Goal: Answer question/provide support

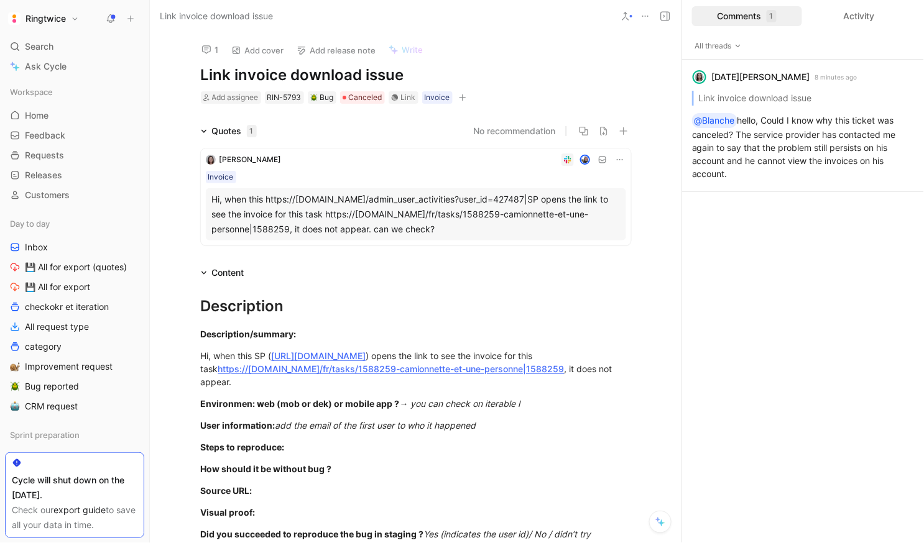
click at [351, 144] on div "[DATE][PERSON_NAME] Hi, when this https://[DOMAIN_NAME]/admin_user_activities?u…" at bounding box center [416, 195] width 430 height 112
click at [792, 145] on div "[DATE][PERSON_NAME] 8 minutes ago Link invoice download issue @[PERSON_NAME] he…" at bounding box center [803, 126] width 242 height 132
click at [355, 96] on span "Canceled" at bounding box center [366, 97] width 34 height 12
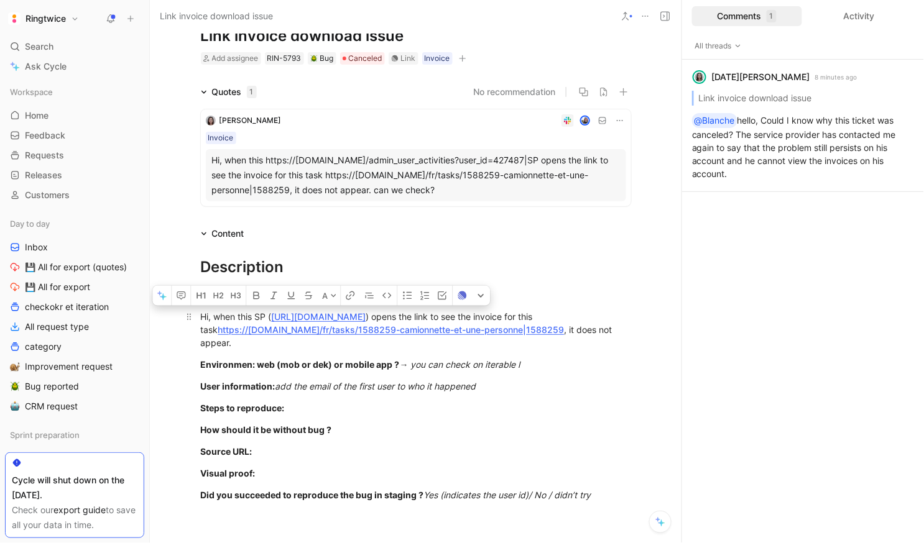
drag, startPoint x: 216, startPoint y: 316, endPoint x: 279, endPoint y: 329, distance: 64.9
click at [279, 329] on div "Hi, when this SP ( [URL][DOMAIN_NAME] ) opens the link to see the invoice for t…" at bounding box center [416, 329] width 430 height 39
copy div "when this SP ( [URL][DOMAIN_NAME] ) opens the link to see the invoice for this …"
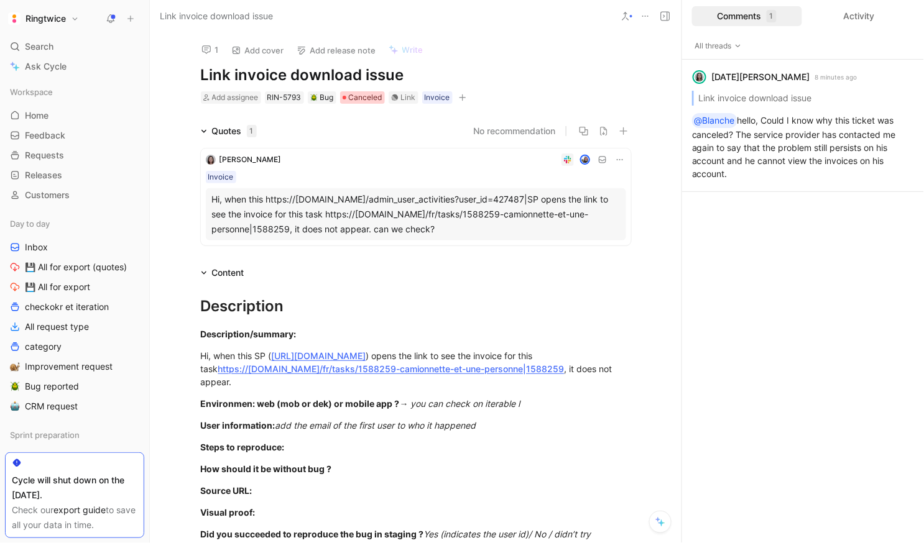
click at [348, 93] on div "Canceled" at bounding box center [362, 97] width 40 height 12
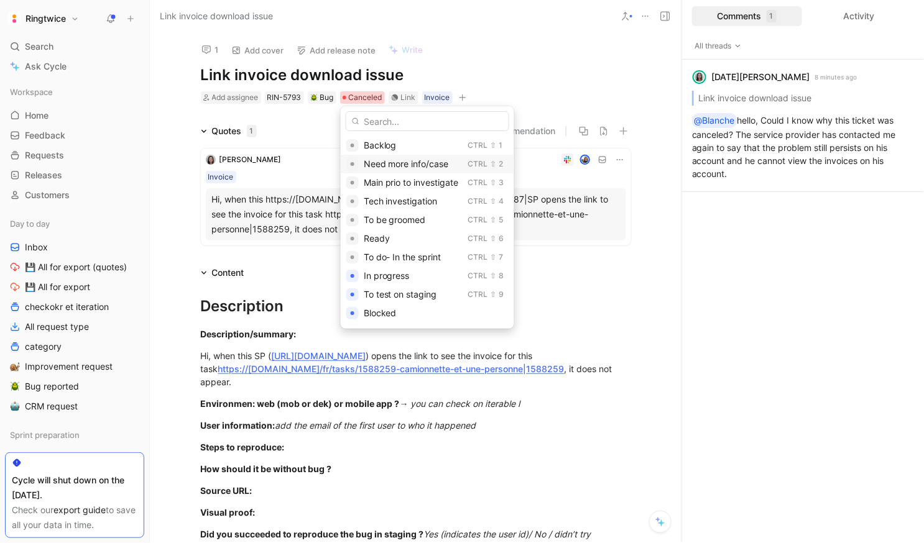
click at [397, 168] on span "Need more info/case" at bounding box center [406, 163] width 85 height 11
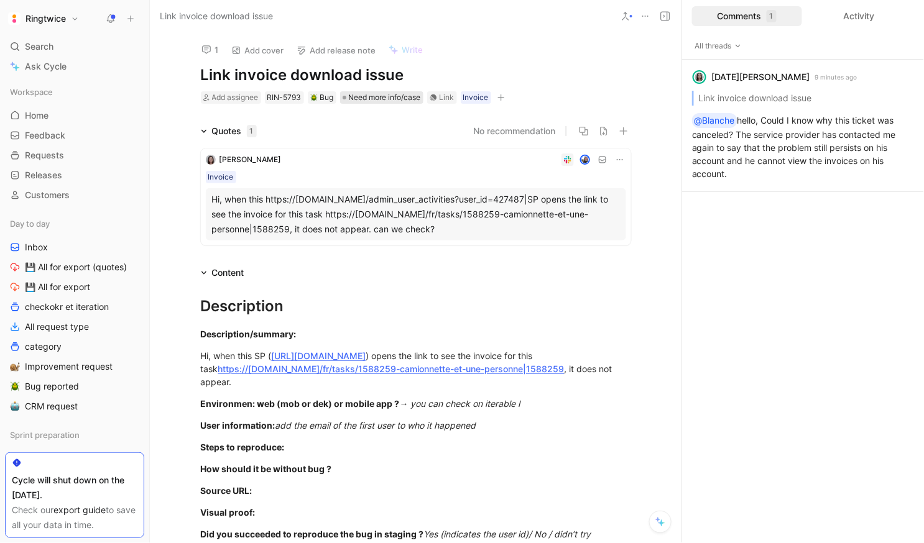
click at [377, 96] on span "Need more info/case" at bounding box center [385, 97] width 72 height 12
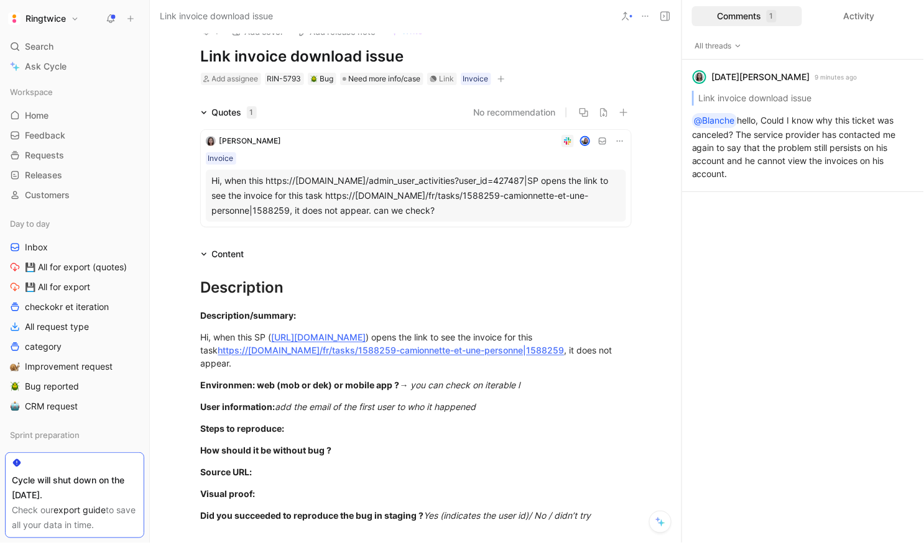
scroll to position [19, 0]
click at [504, 76] on icon "button" at bounding box center [500, 78] width 7 height 7
click at [393, 318] on div "Description/summary:" at bounding box center [416, 314] width 430 height 13
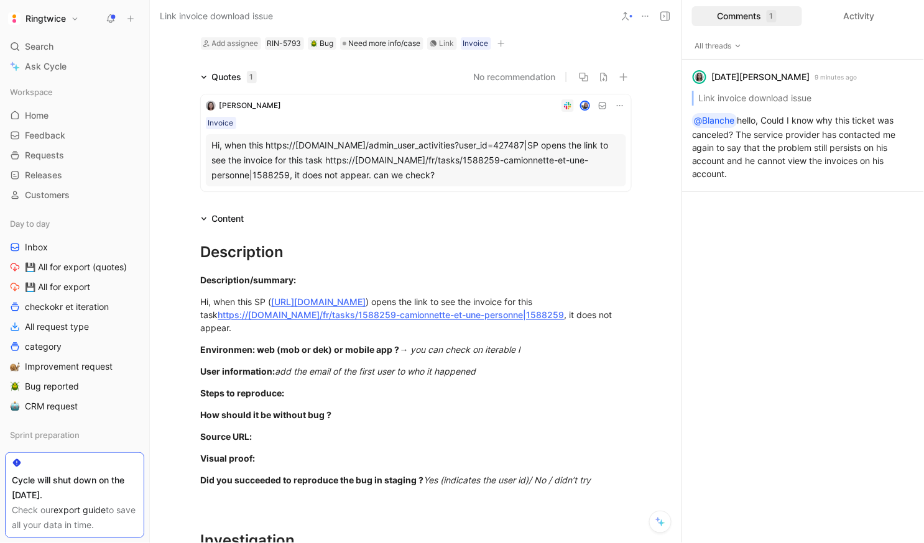
scroll to position [0, 0]
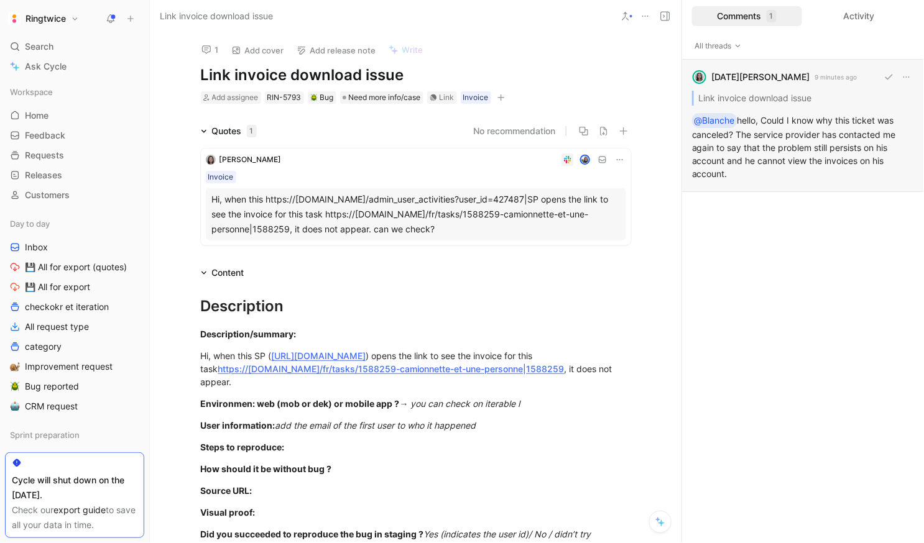
click at [763, 164] on div "[DATE][PERSON_NAME] 9 minutes ago Link invoice download issue @[PERSON_NAME] he…" at bounding box center [803, 126] width 242 height 132
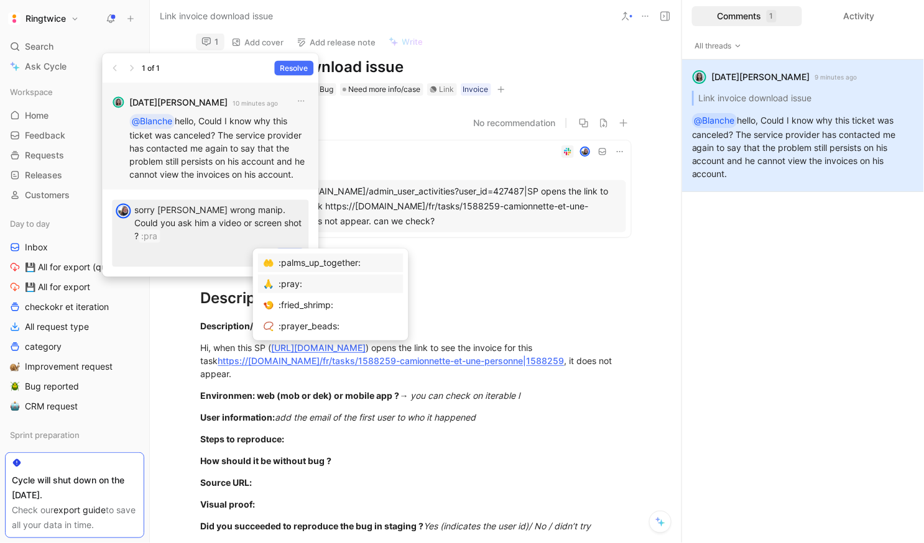
click at [336, 282] on div ":pray:" at bounding box center [338, 284] width 119 height 15
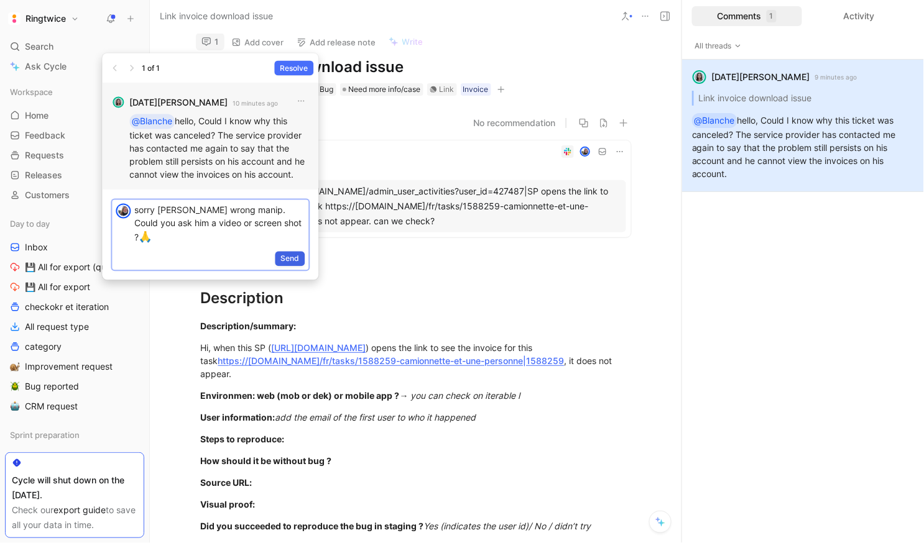
click at [289, 259] on span "Send" at bounding box center [289, 258] width 19 height 12
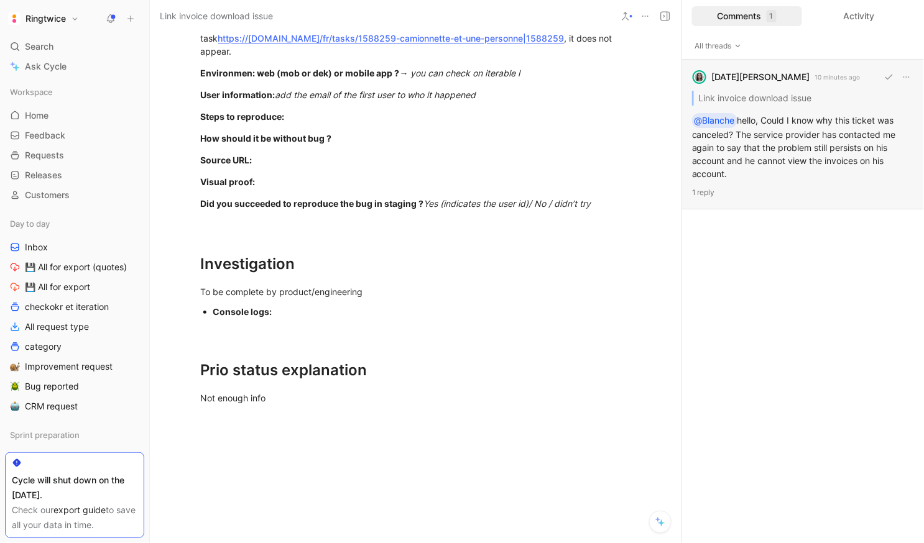
scroll to position [0, 0]
